Goal: Information Seeking & Learning: Learn about a topic

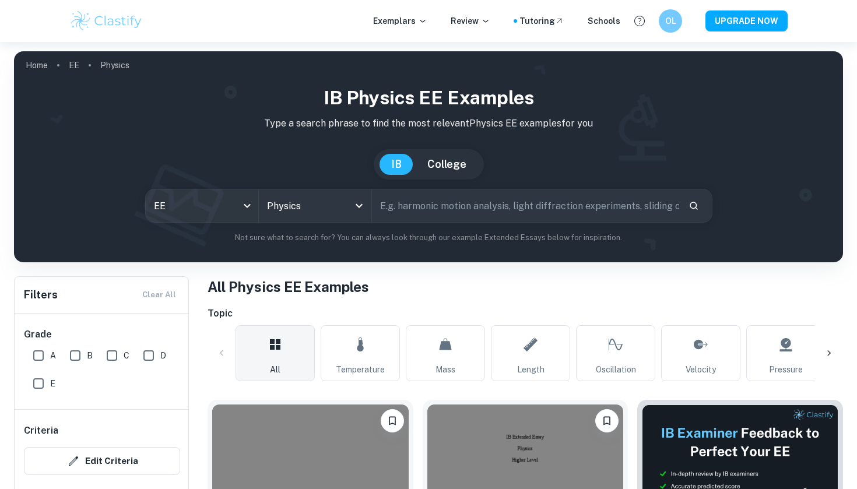
click at [428, 205] on input "text" at bounding box center [525, 205] width 307 height 33
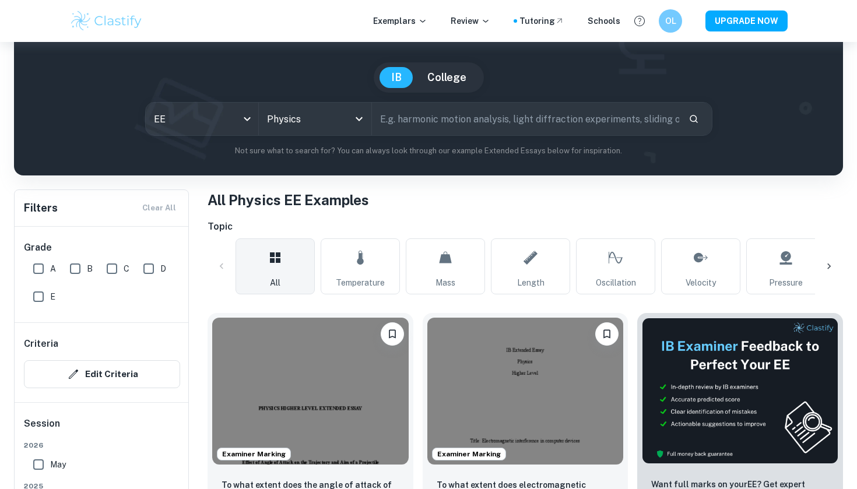
scroll to position [256, 0]
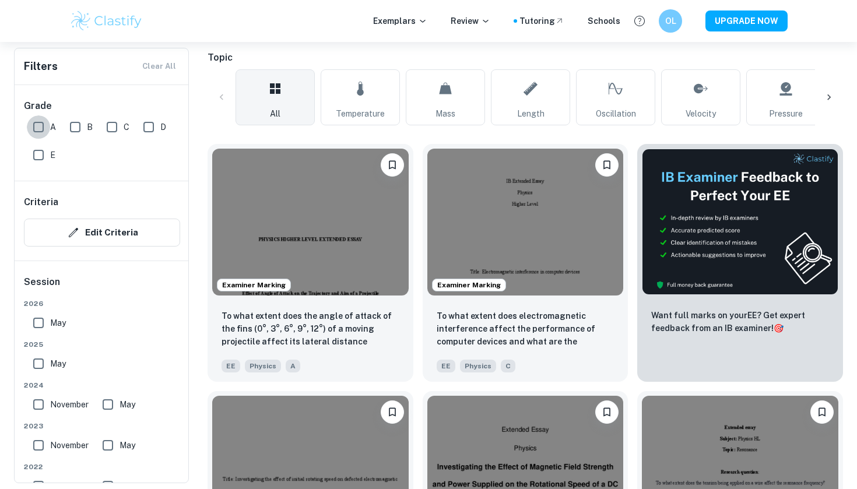
click at [44, 129] on input "A" at bounding box center [38, 126] width 23 height 23
checkbox input "true"
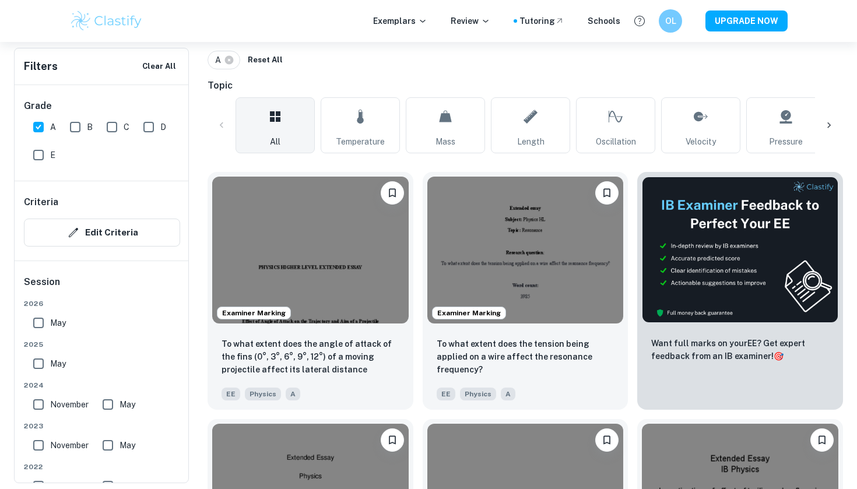
click at [75, 129] on input "B" at bounding box center [75, 126] width 23 height 23
checkbox input "true"
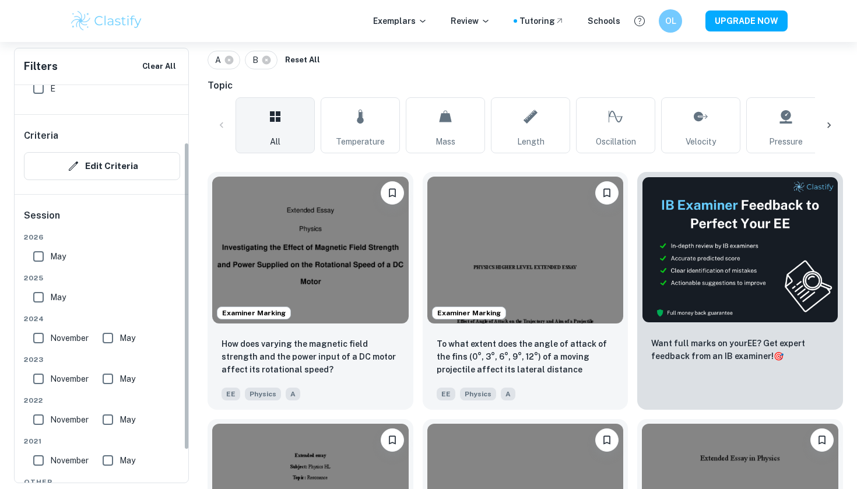
scroll to position [73, 0]
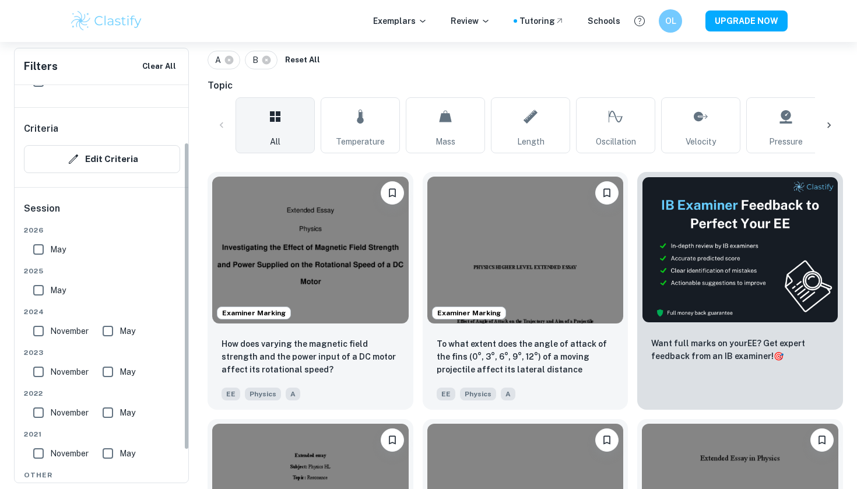
click at [38, 290] on input "May" at bounding box center [38, 290] width 23 height 23
checkbox input "true"
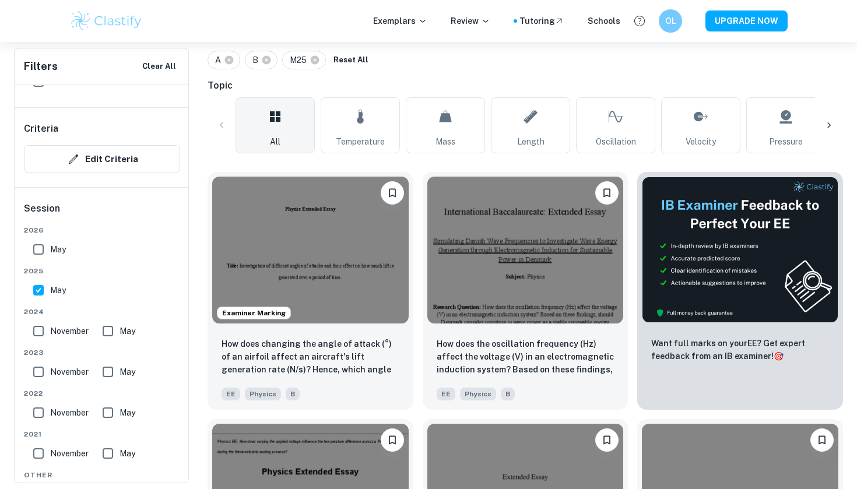
click at [40, 260] on input "May" at bounding box center [38, 249] width 23 height 23
checkbox input "true"
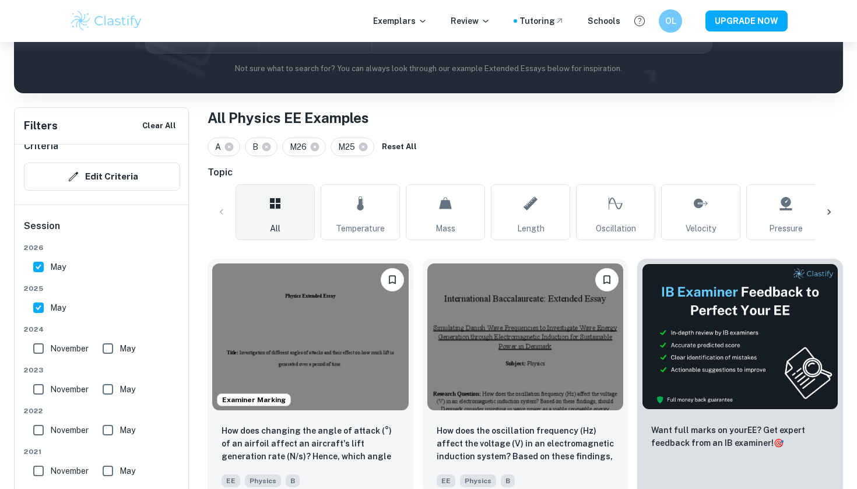
scroll to position [362, 0]
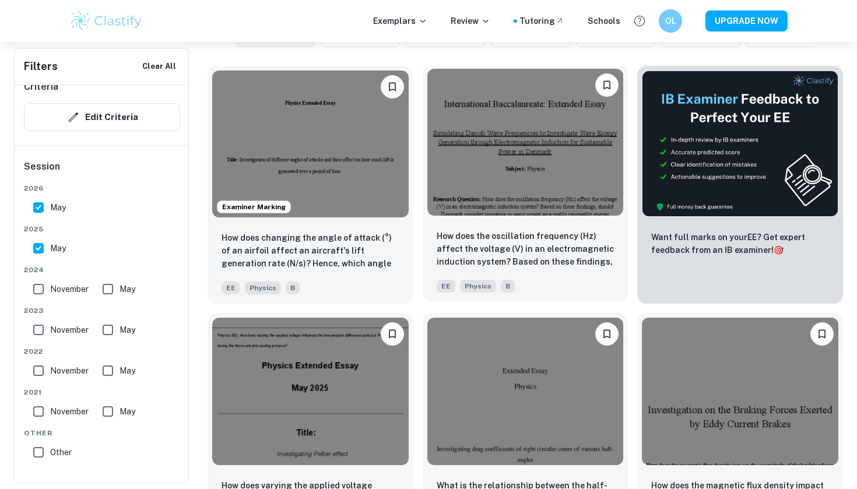
click at [512, 205] on img at bounding box center [525, 142] width 196 height 147
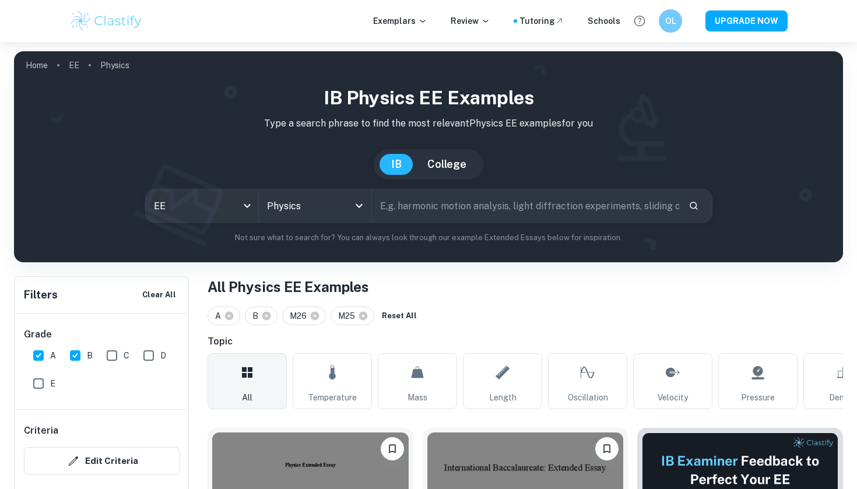
scroll to position [362, 0]
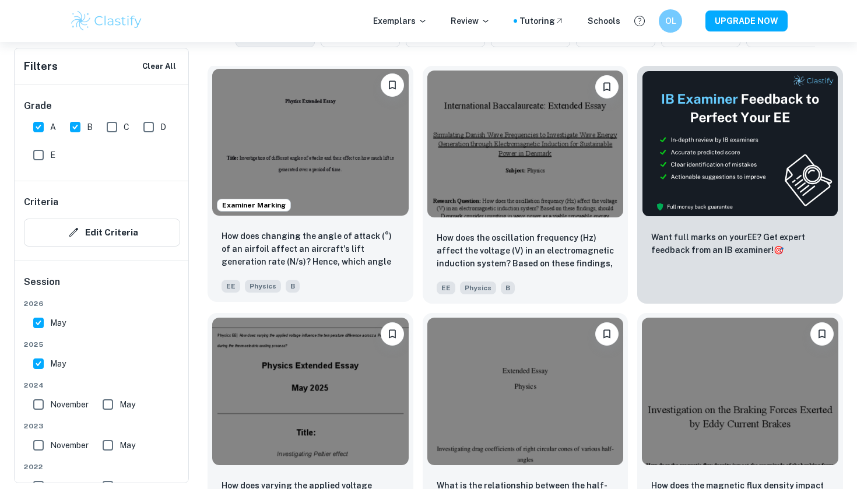
click at [330, 220] on div "Examiner Marking" at bounding box center [311, 142] width 206 height 156
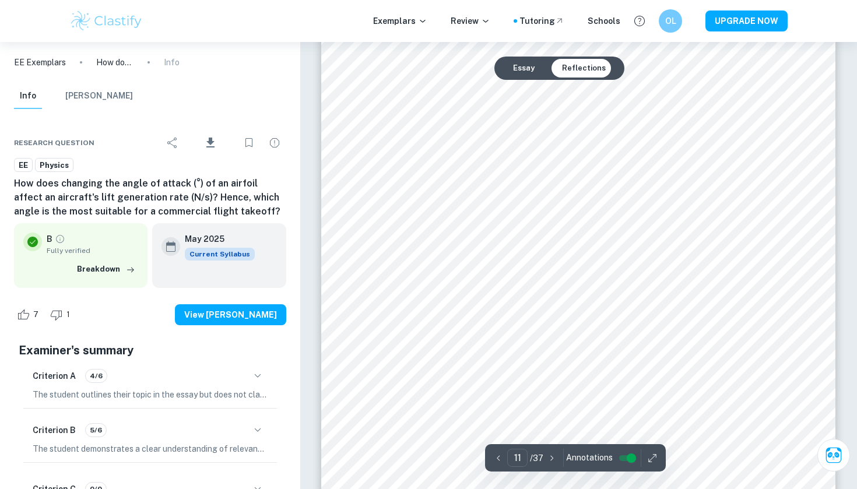
scroll to position [7812, 0]
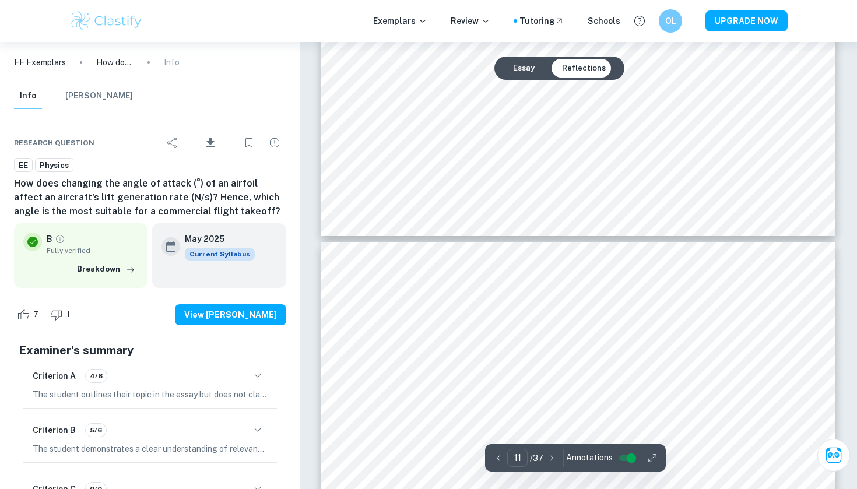
type input "12"
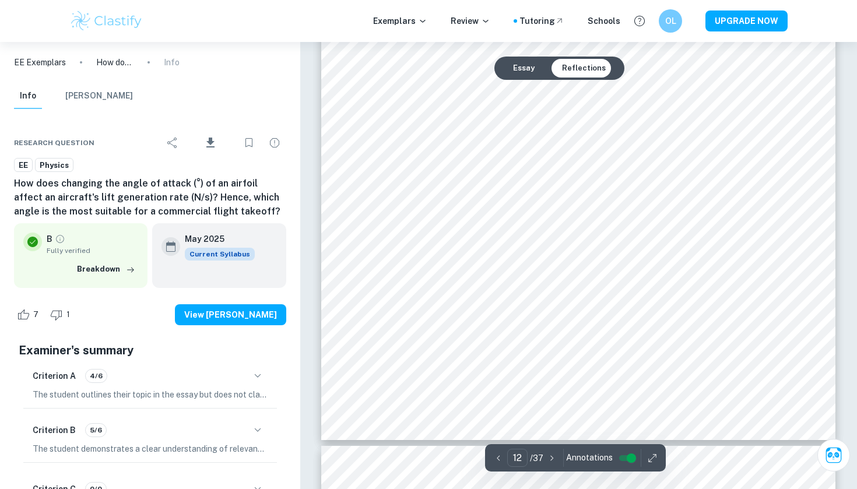
scroll to position [8642, 0]
click at [100, 271] on button "Breakdown" at bounding box center [106, 269] width 64 height 17
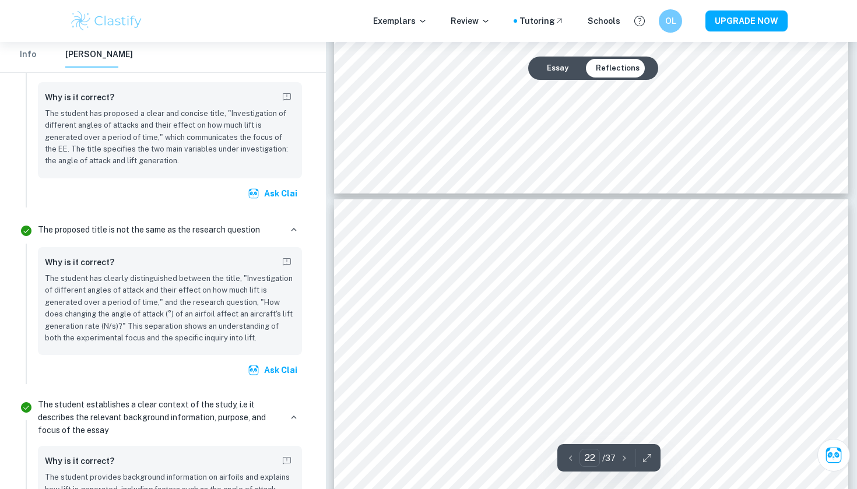
scroll to position [15494, 0]
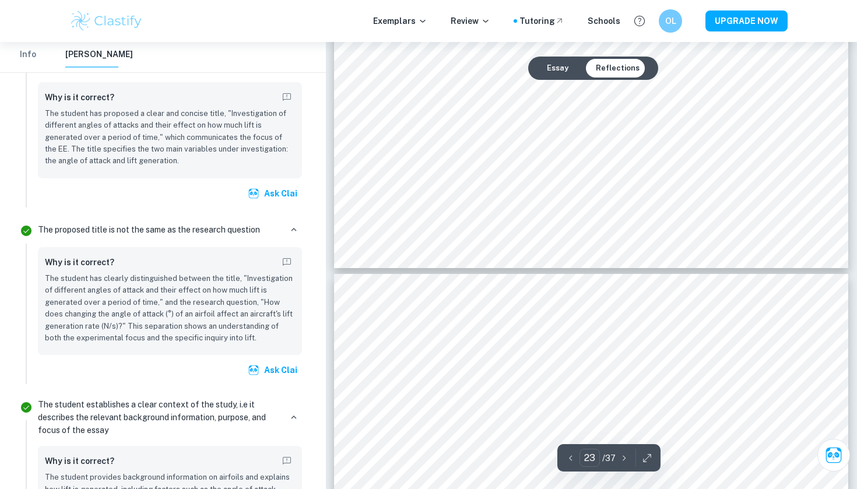
type input "24"
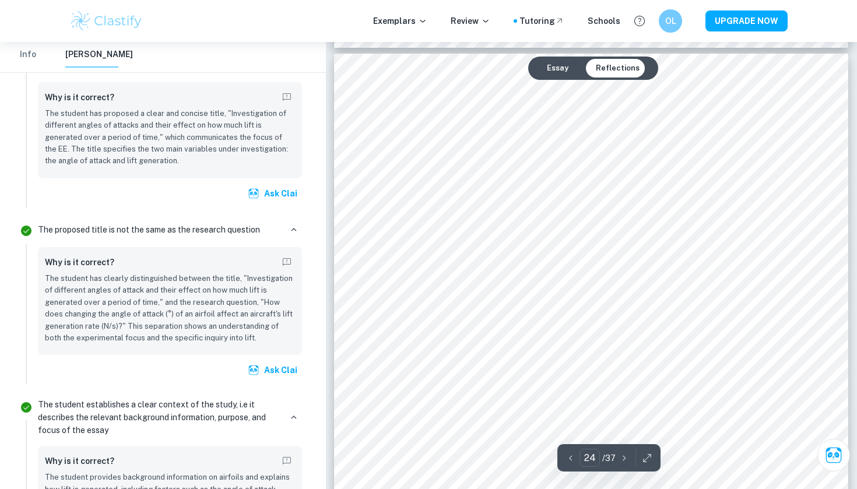
scroll to position [17091, 0]
